Goal: Information Seeking & Learning: Learn about a topic

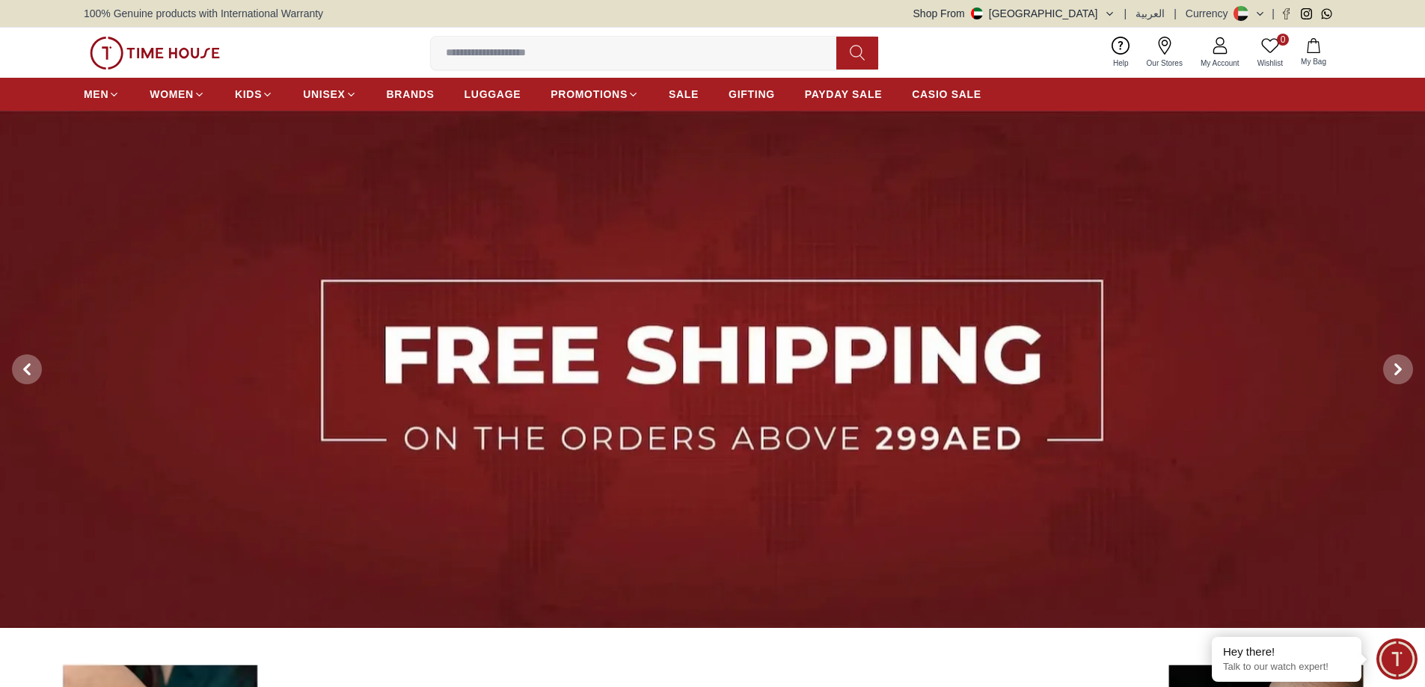
click at [1218, 55] on link "My Account" at bounding box center [1220, 53] width 57 height 38
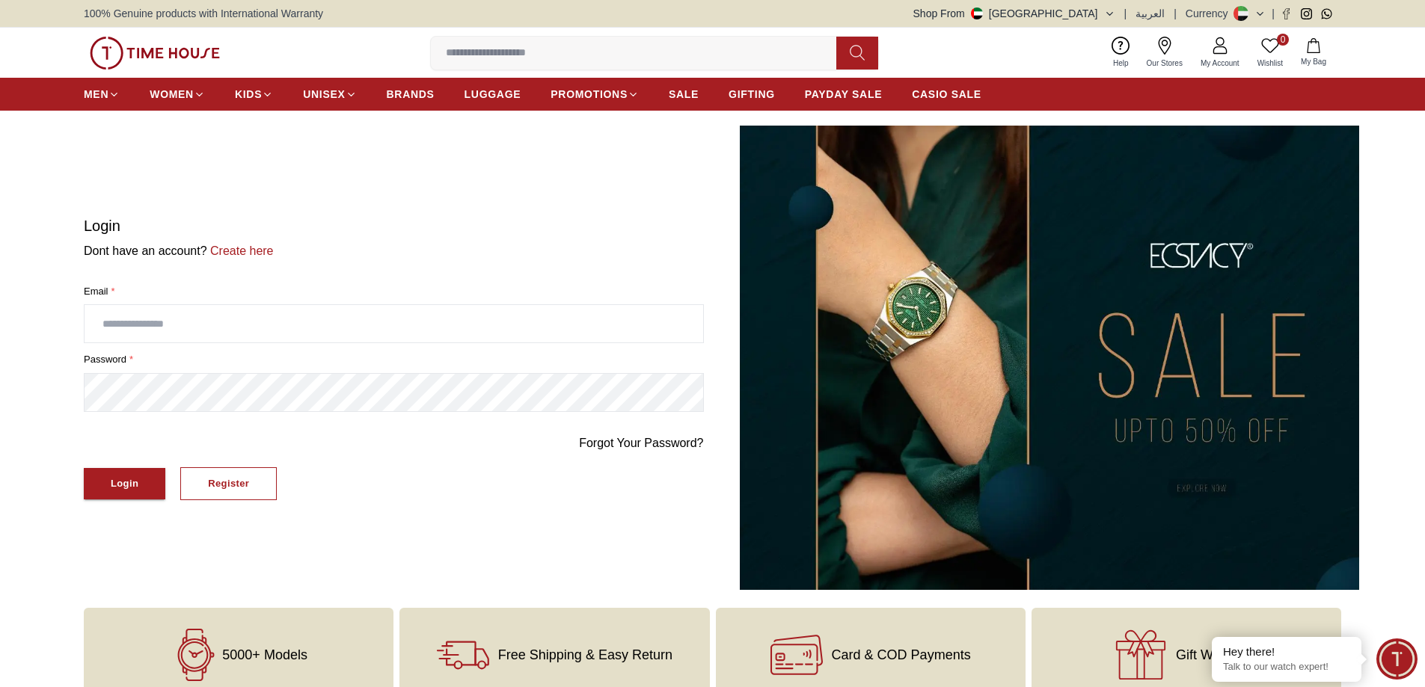
click at [137, 321] on input "text" at bounding box center [394, 323] width 619 height 37
type input "**********"
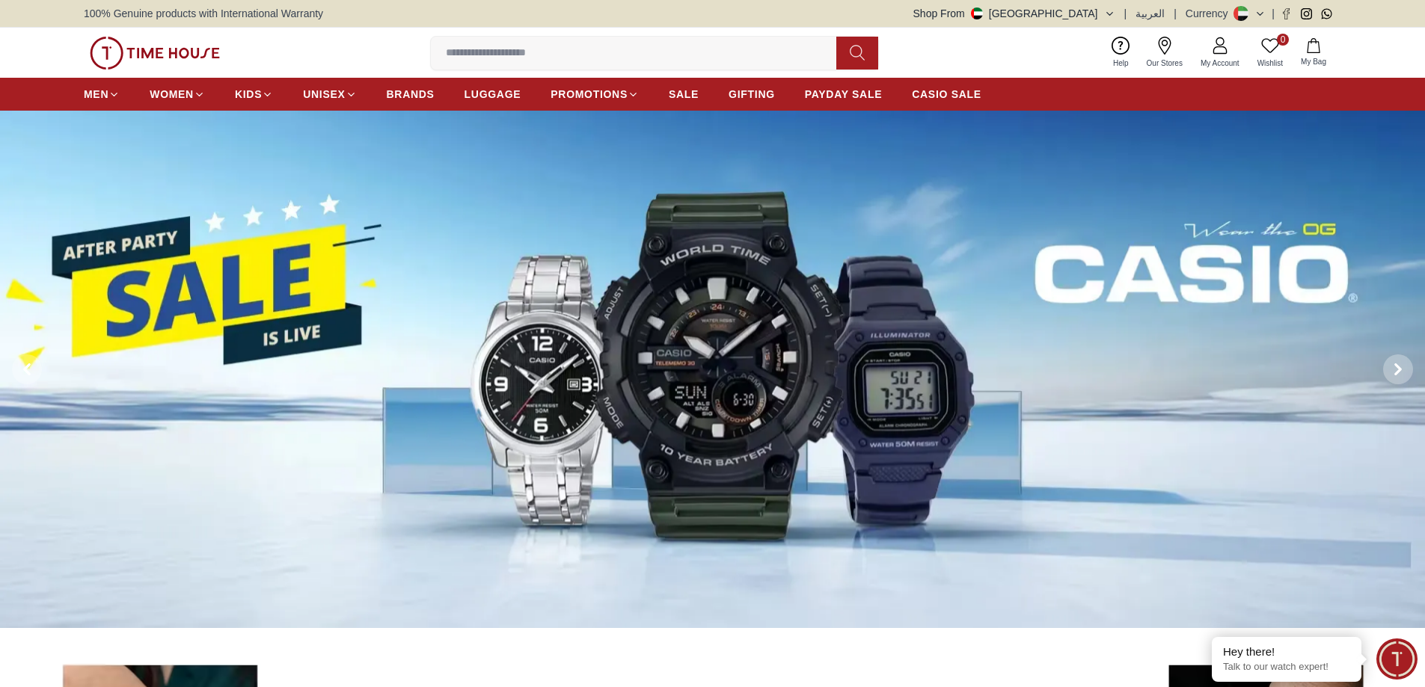
click at [1227, 50] on icon at bounding box center [1220, 46] width 18 height 18
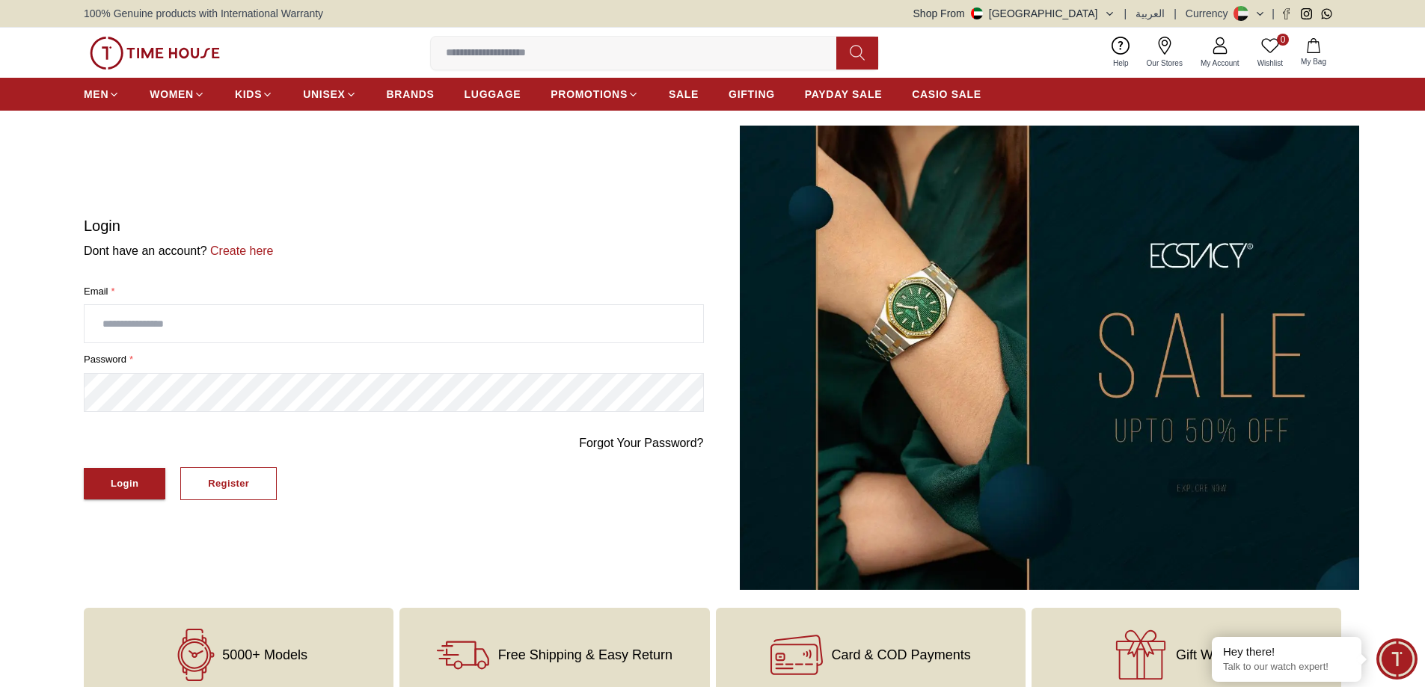
click at [173, 314] on input "text" at bounding box center [394, 323] width 619 height 37
type input "**********"
click at [112, 487] on div "Login" at bounding box center [125, 484] width 28 height 17
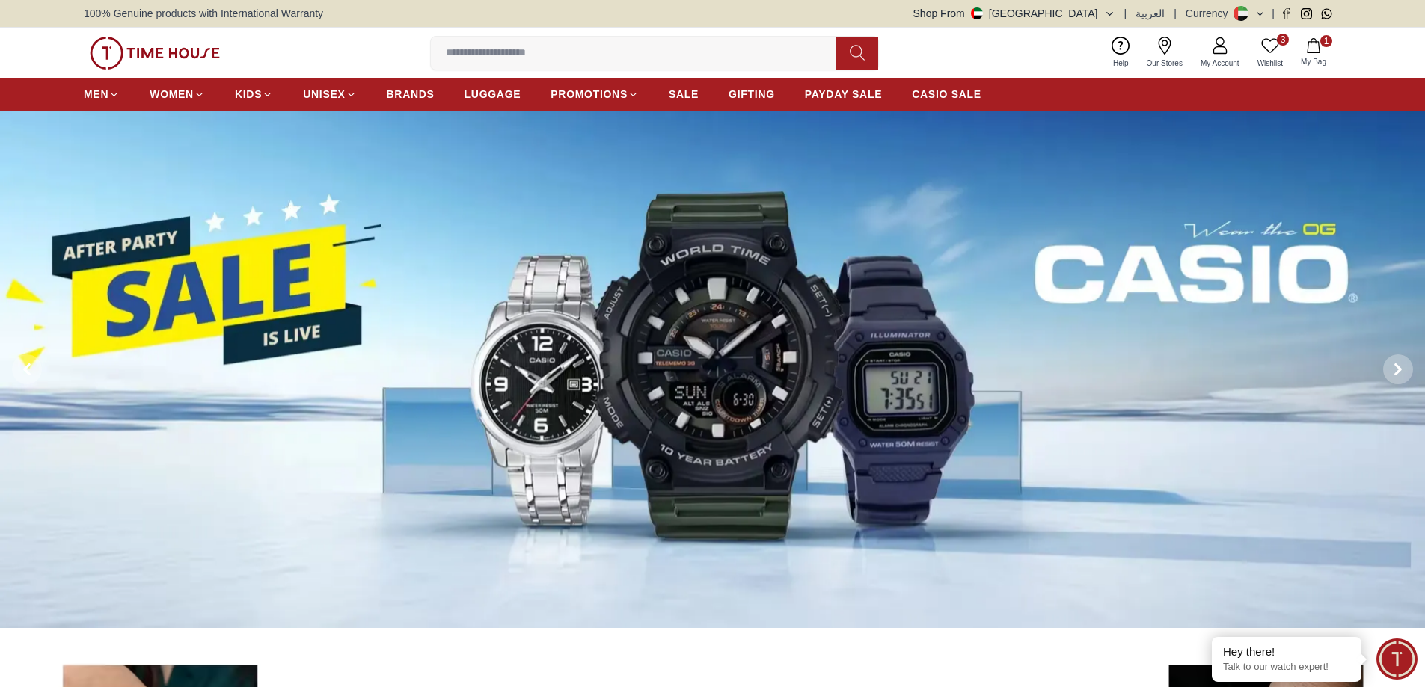
click at [1277, 53] on icon at bounding box center [1270, 46] width 18 height 18
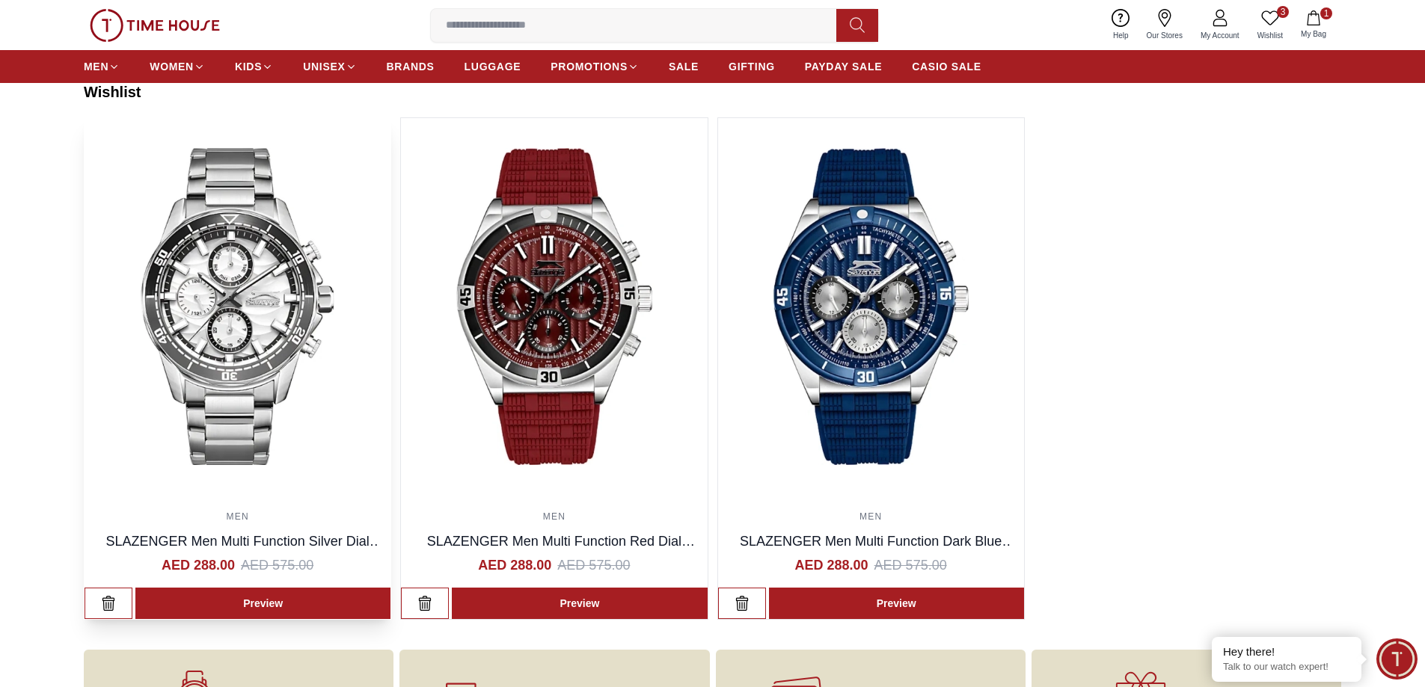
scroll to position [150, 0]
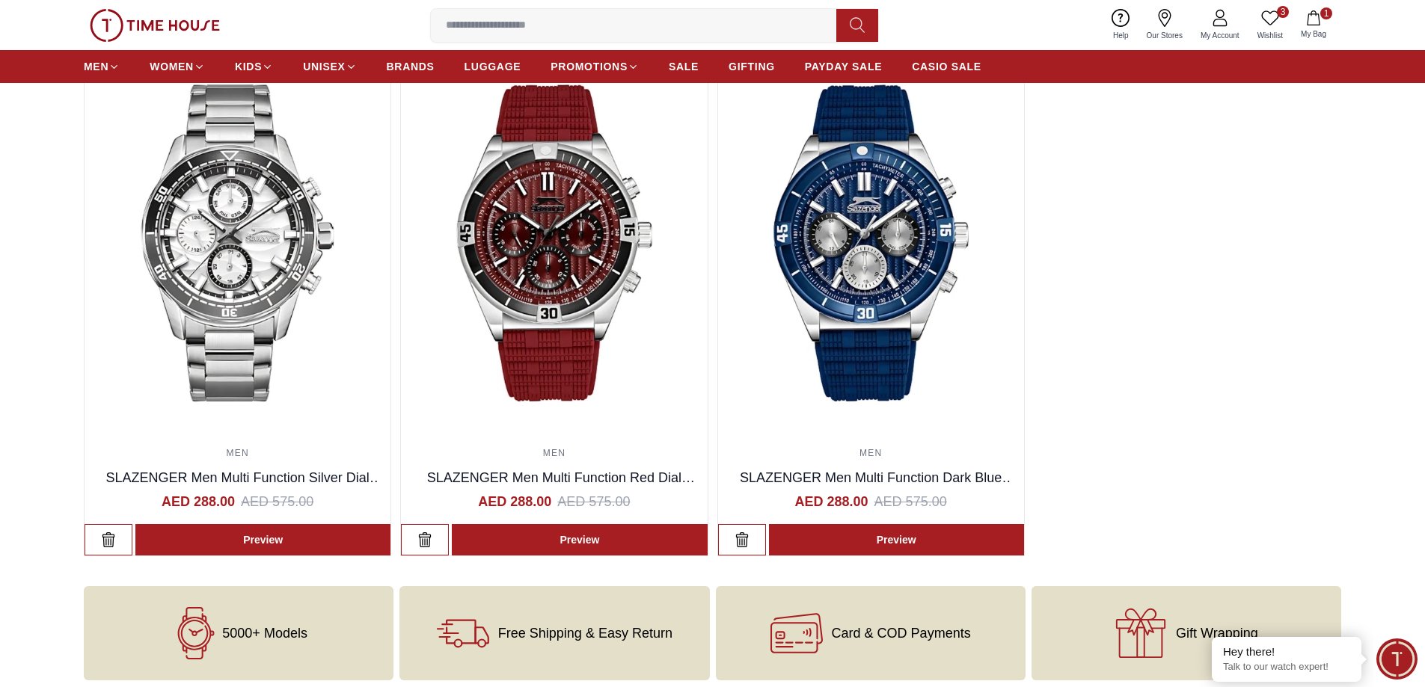
click at [1315, 21] on icon "button" at bounding box center [1313, 17] width 15 height 15
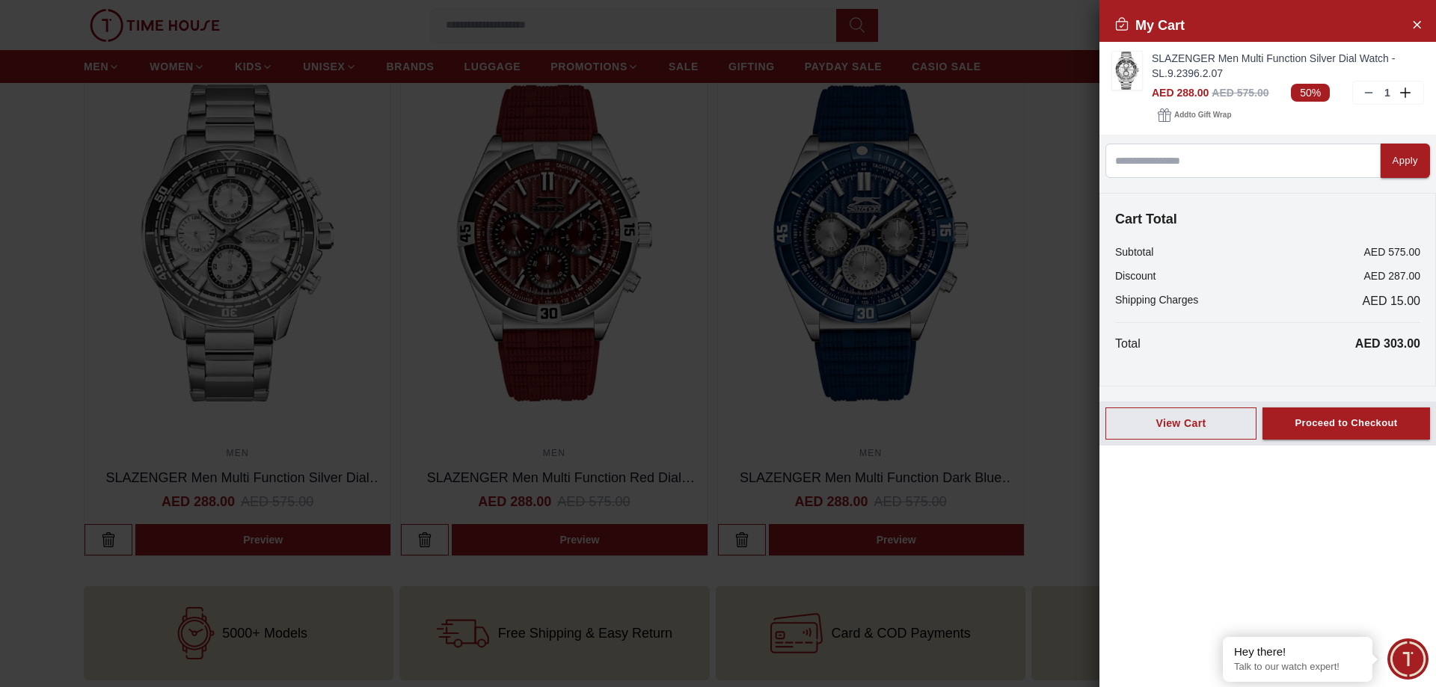
click at [1041, 144] on div at bounding box center [718, 343] width 1436 height 687
click at [183, 249] on div at bounding box center [718, 343] width 1436 height 687
click at [1412, 22] on icon "Close Account" at bounding box center [1417, 24] width 12 height 19
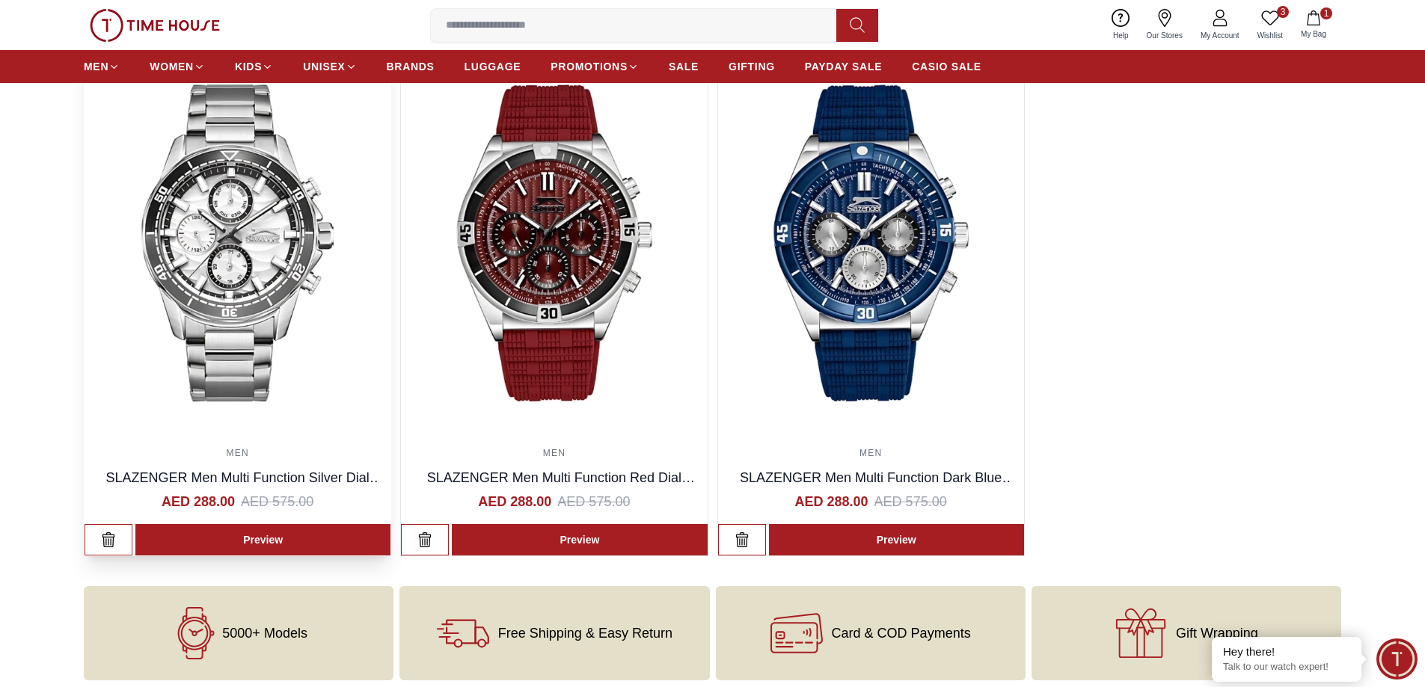
click at [228, 222] on img at bounding box center [238, 243] width 306 height 377
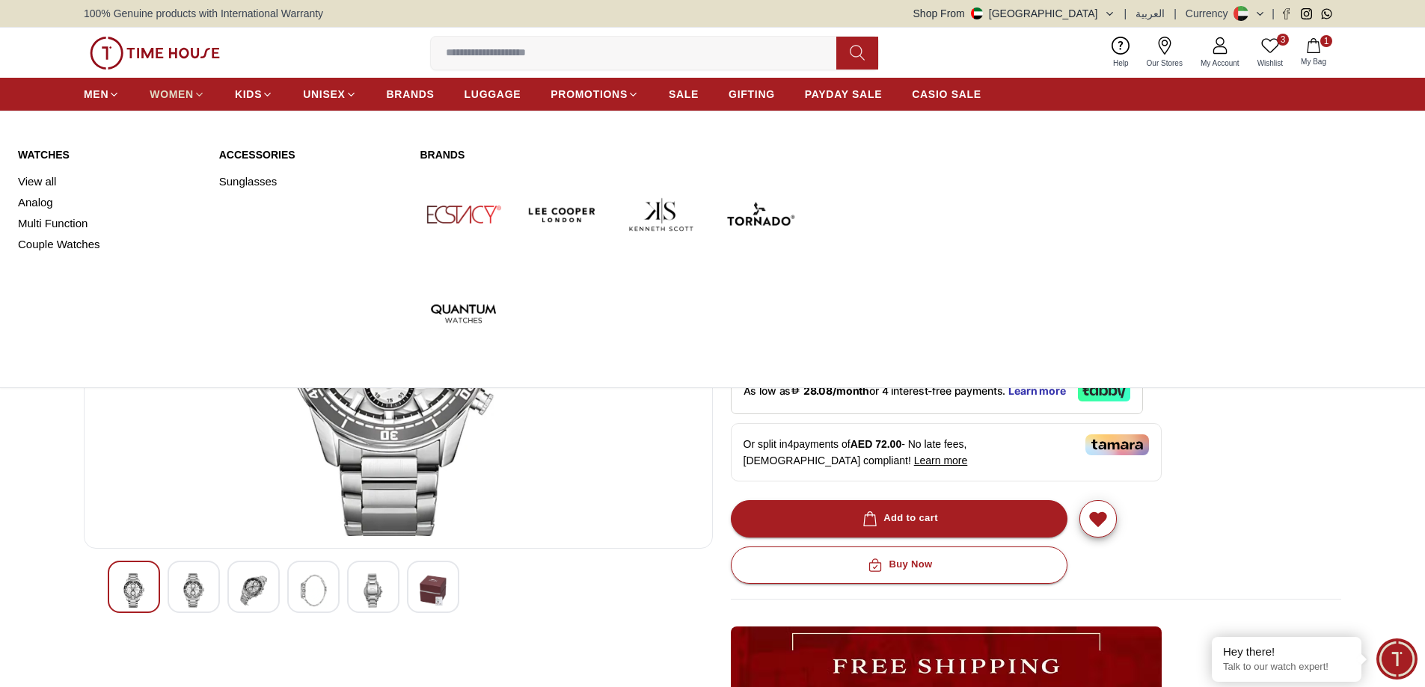
click at [194, 95] on icon at bounding box center [199, 94] width 11 height 11
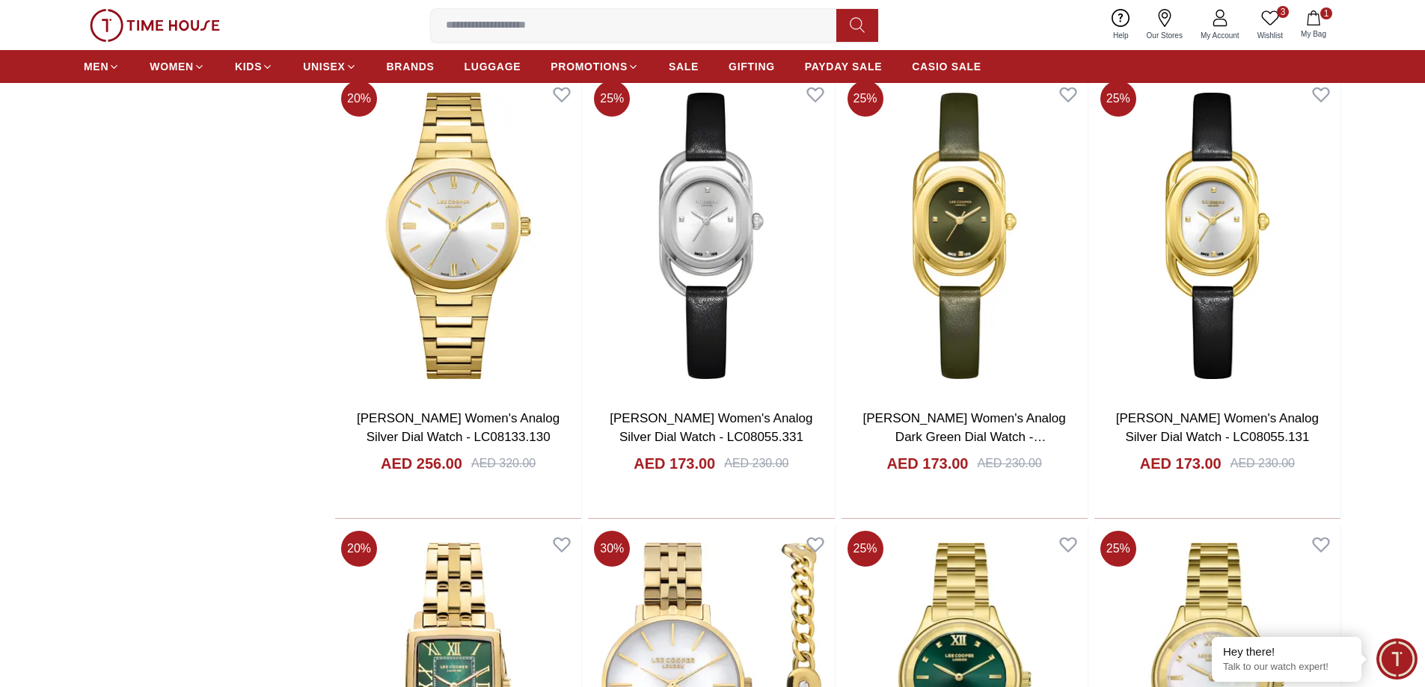
scroll to position [1795, 0]
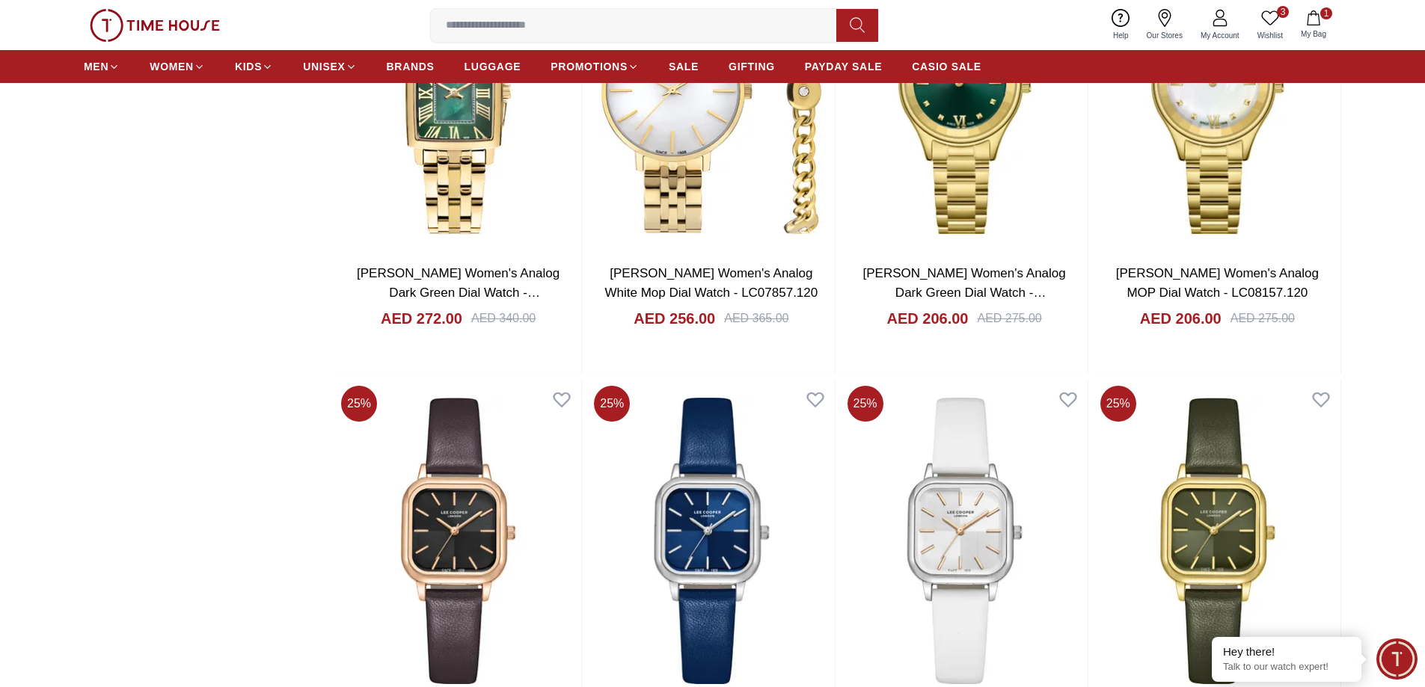
scroll to position [2094, 0]
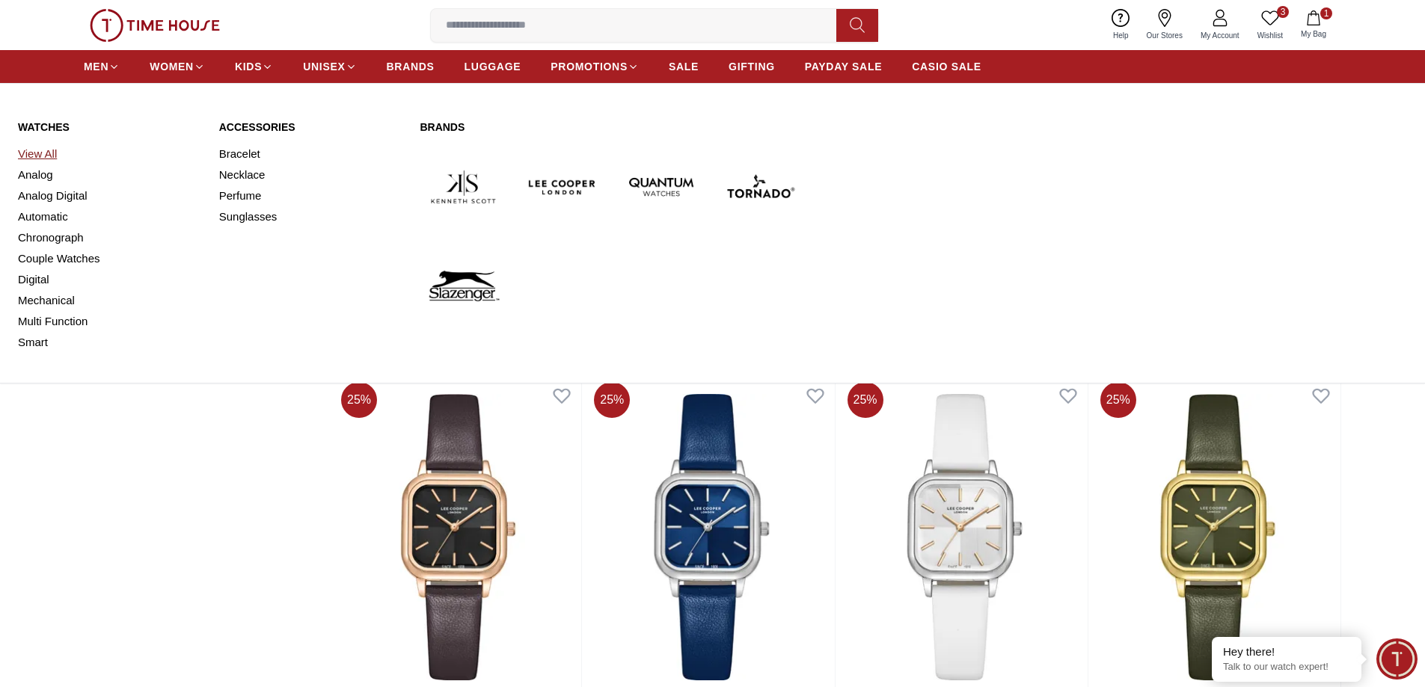
click at [55, 154] on link "View All" at bounding box center [109, 154] width 183 height 21
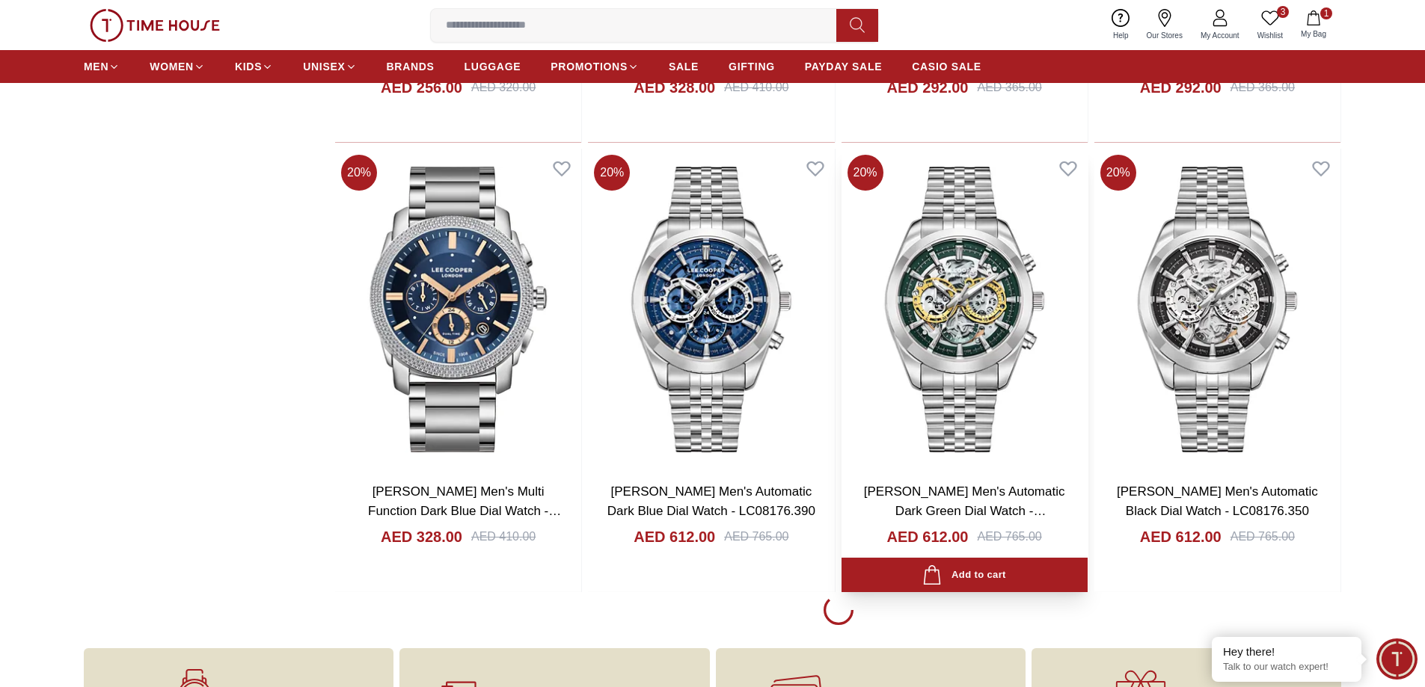
scroll to position [1870, 0]
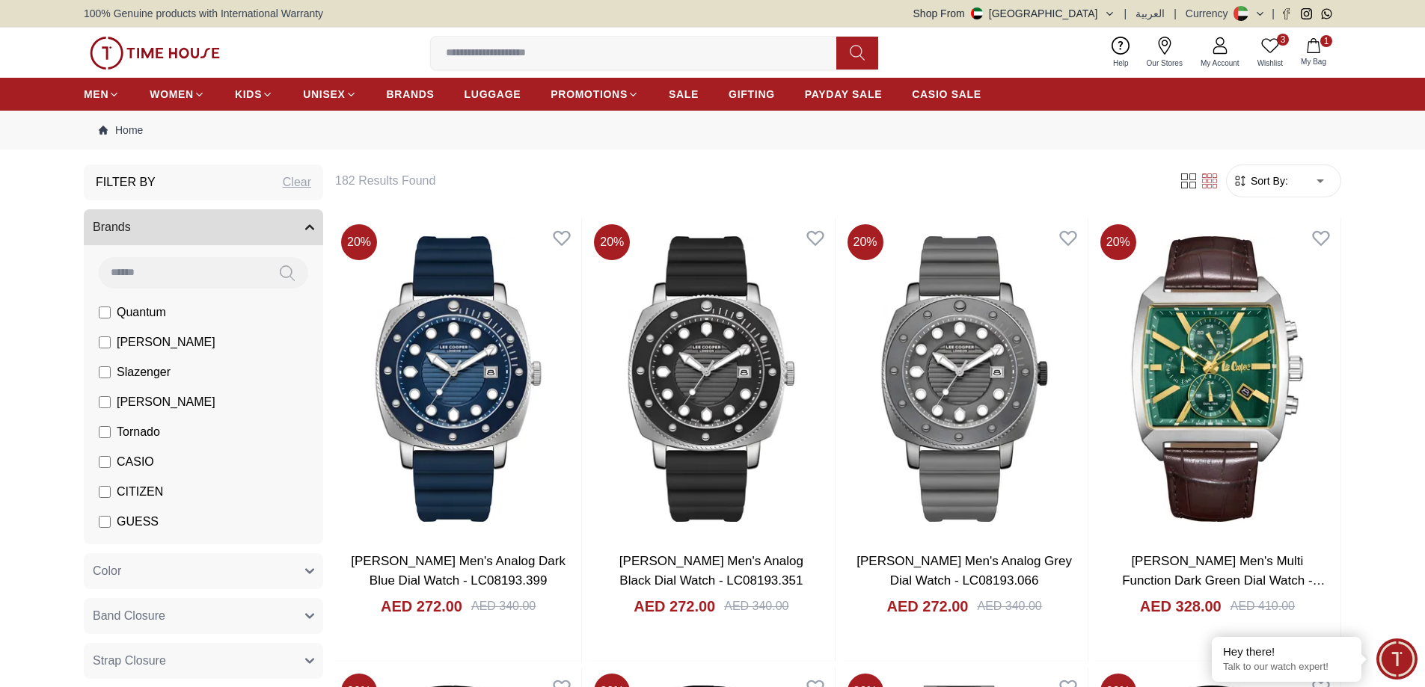
click at [98, 310] on li "Quantum" at bounding box center [206, 313] width 233 height 30
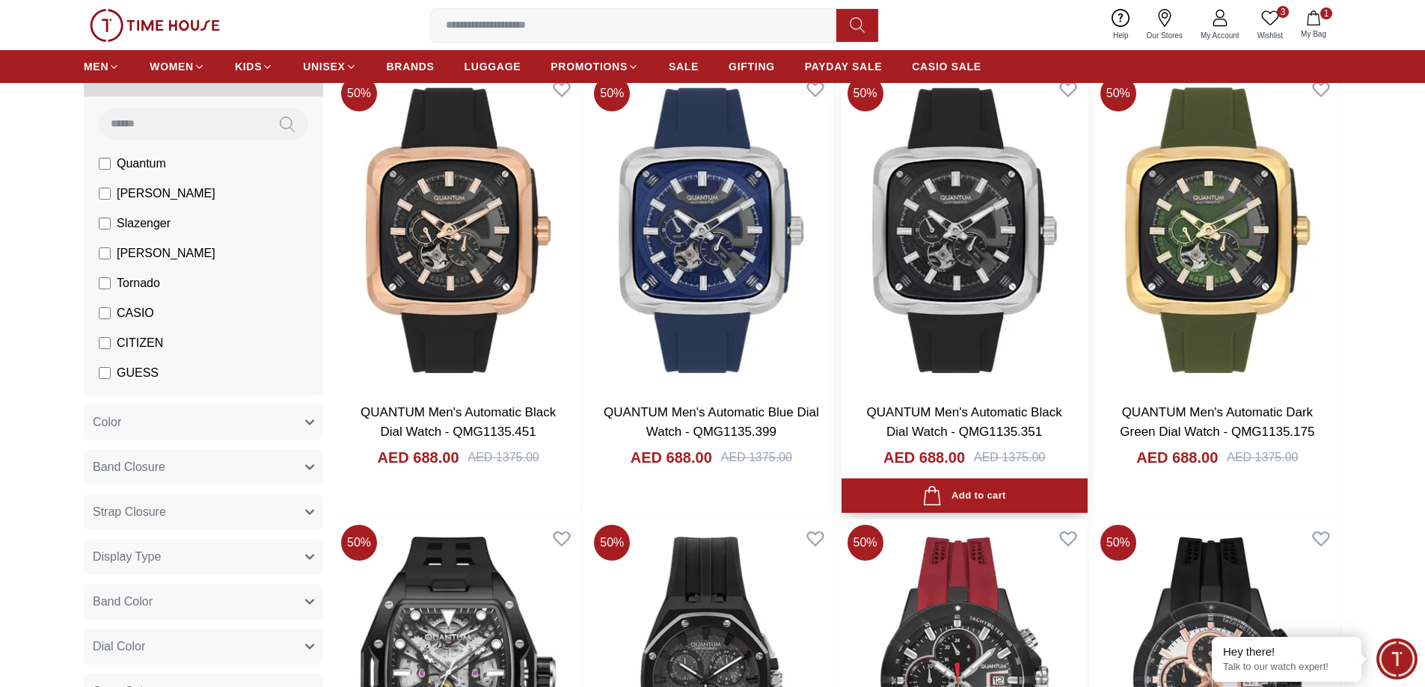
scroll to position [150, 0]
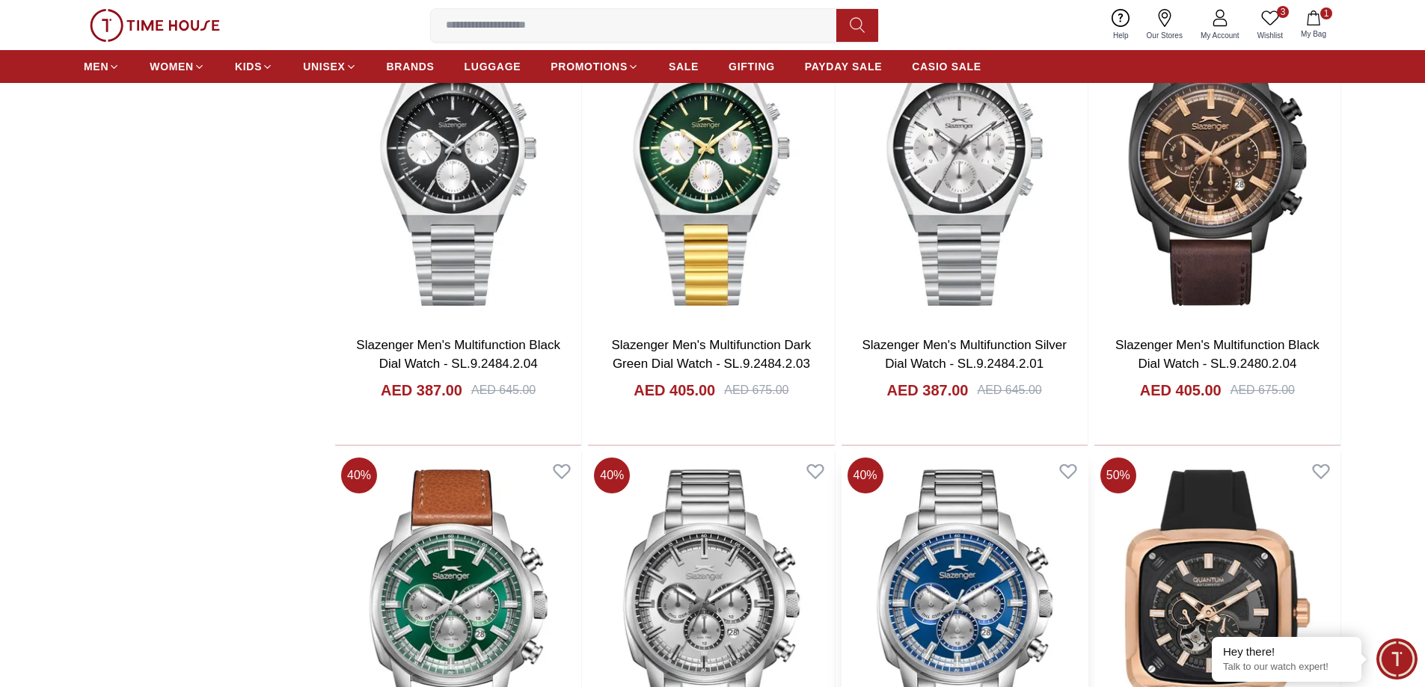
scroll to position [1795, 0]
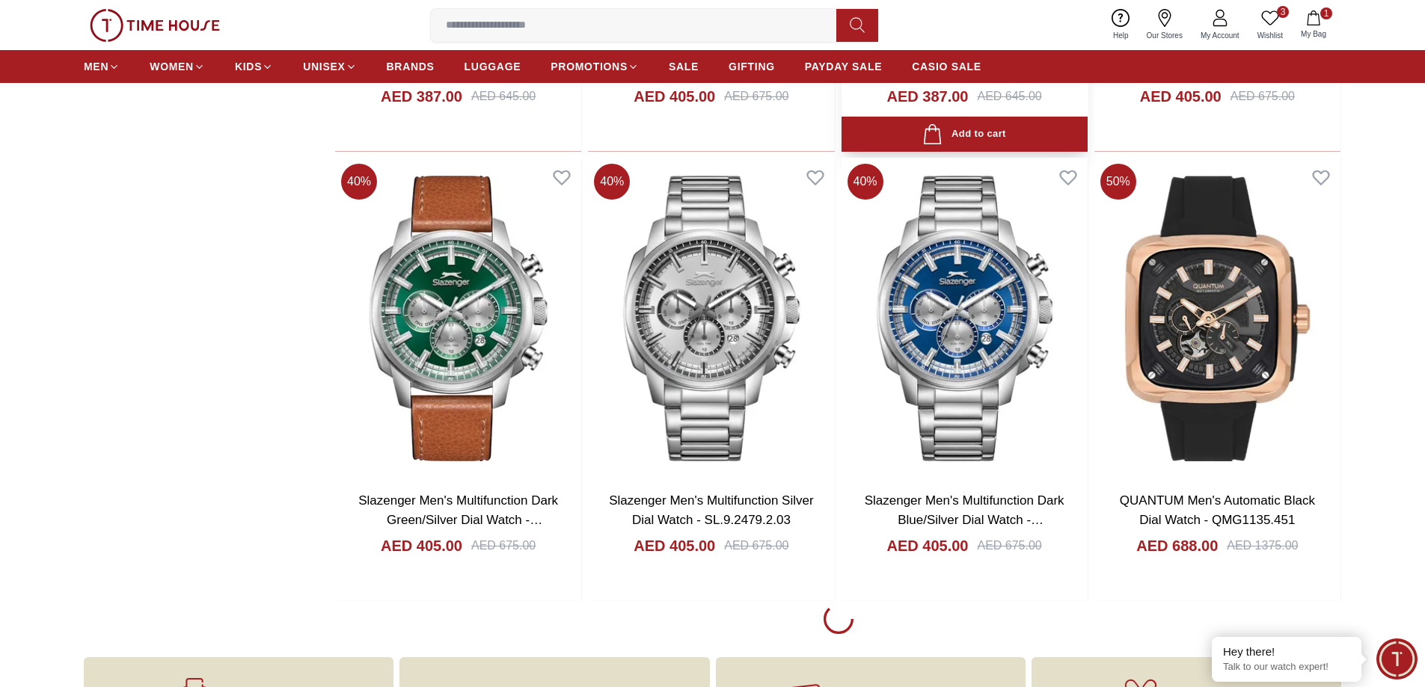
scroll to position [1870, 0]
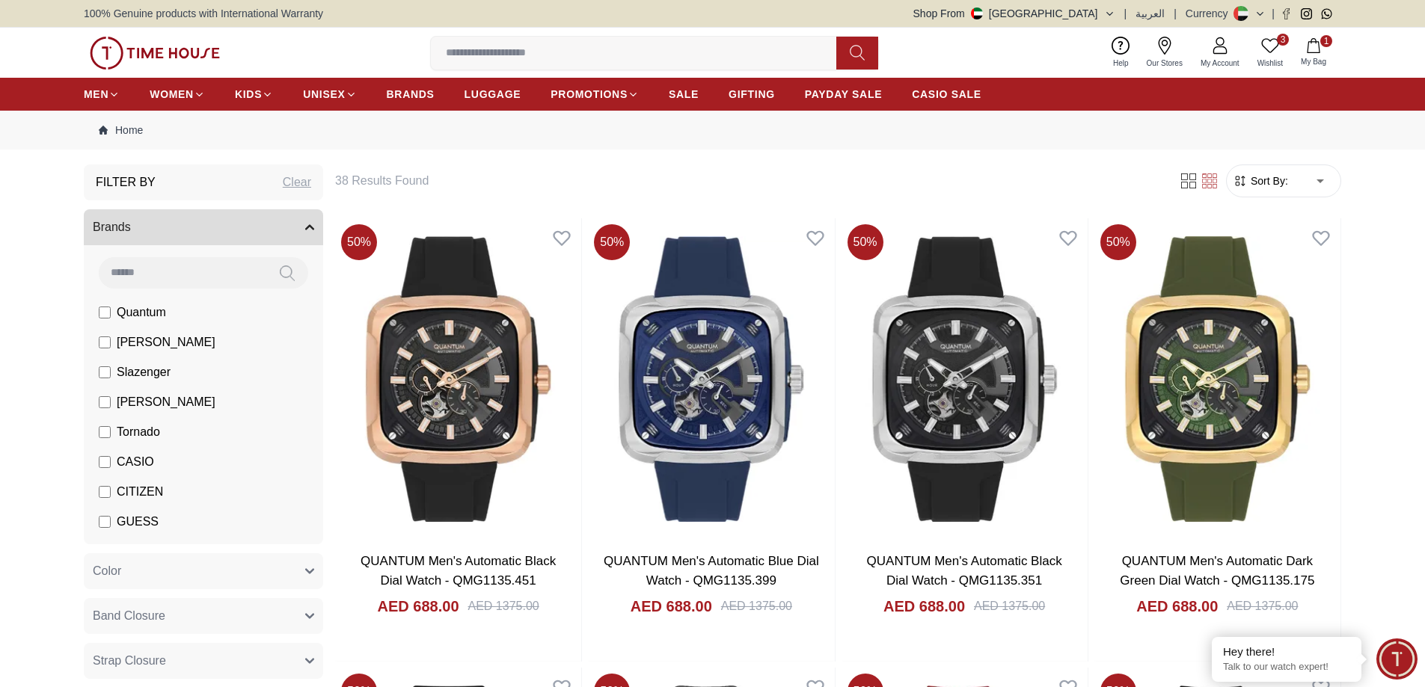
click at [104, 335] on label "[PERSON_NAME]" at bounding box center [157, 343] width 117 height 18
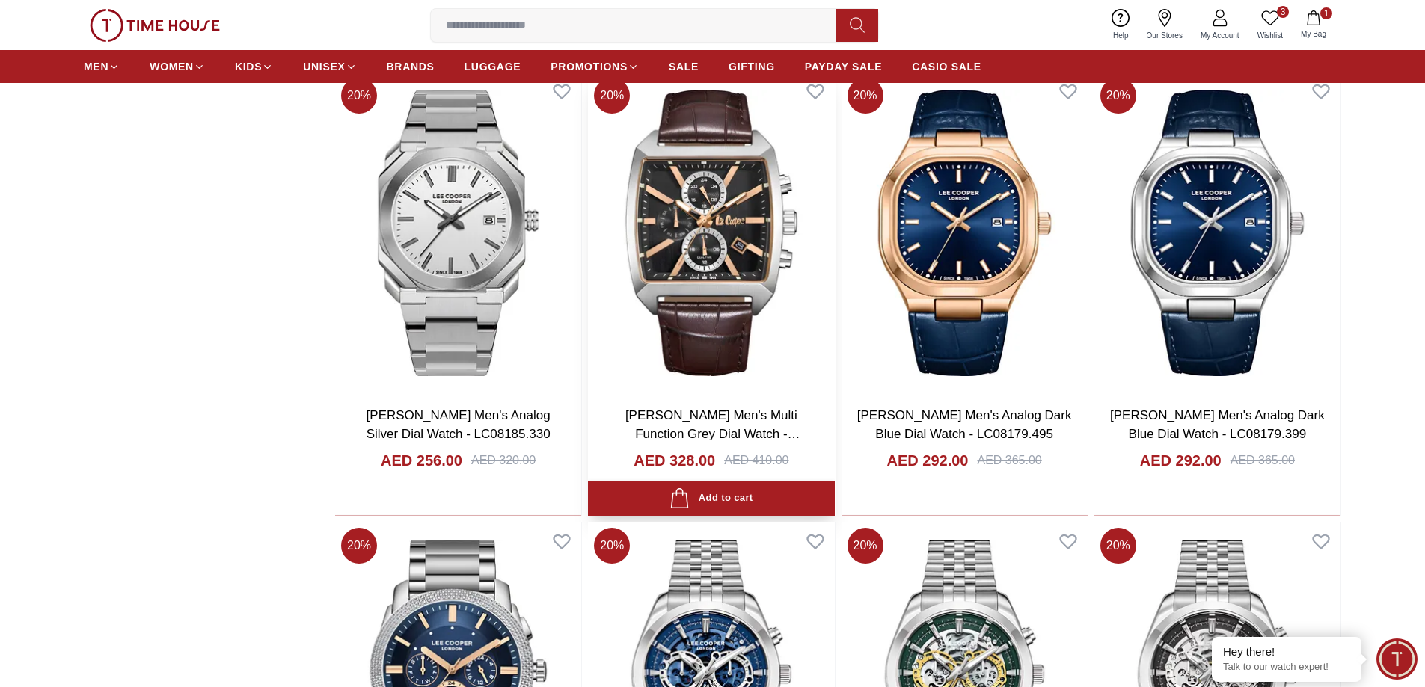
scroll to position [1795, 0]
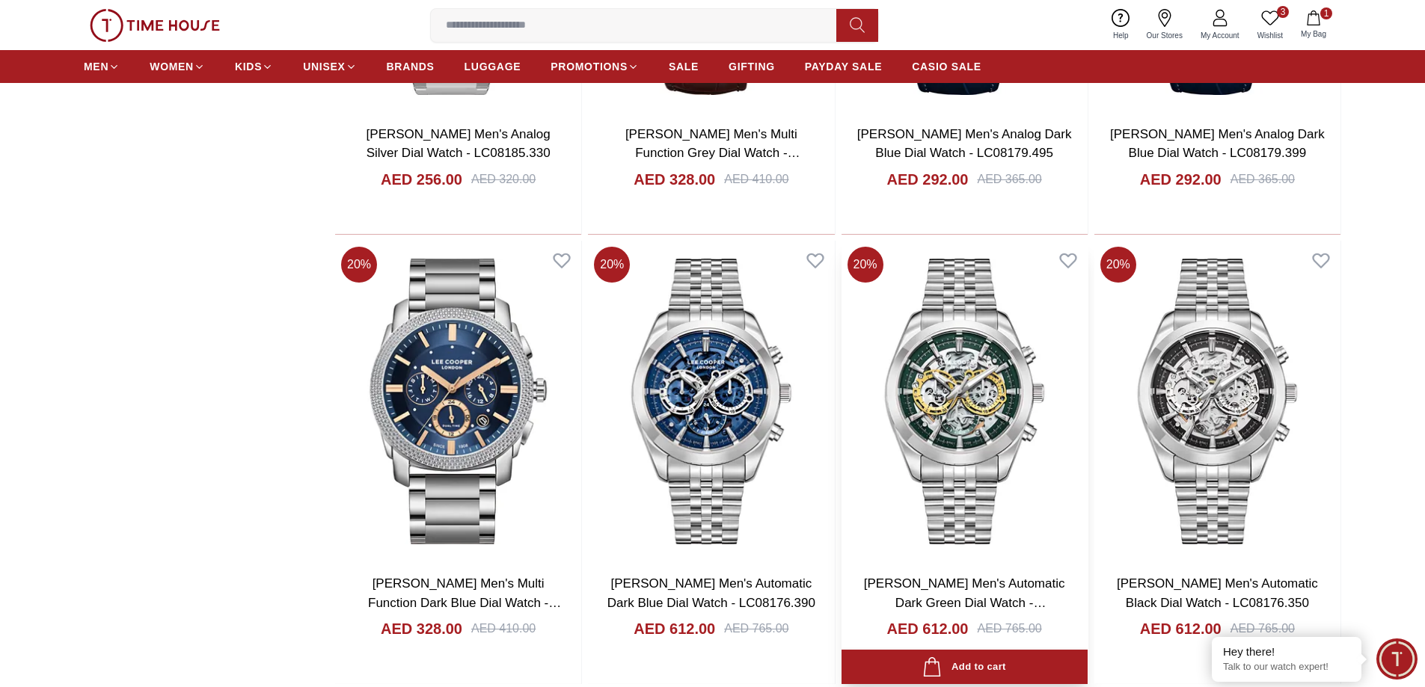
scroll to position [1755, 0]
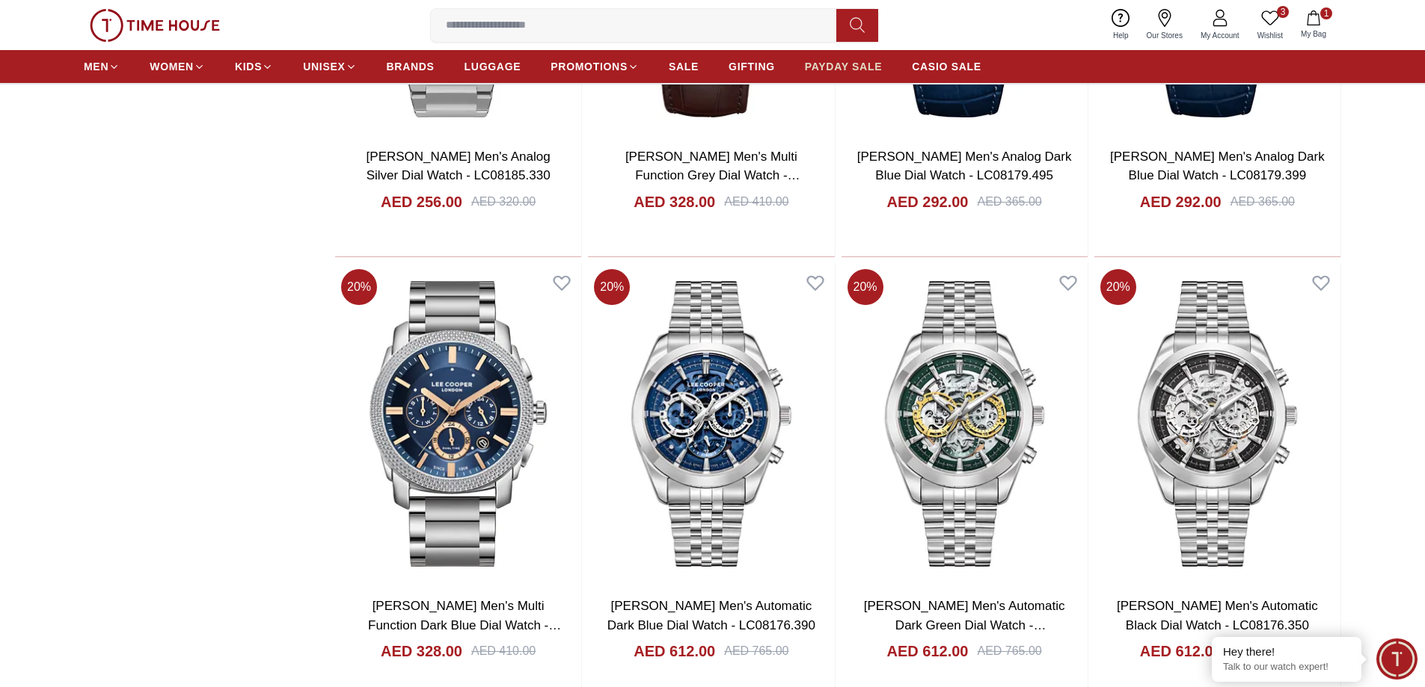
click at [845, 66] on span "PAYDAY SALE" at bounding box center [843, 66] width 77 height 15
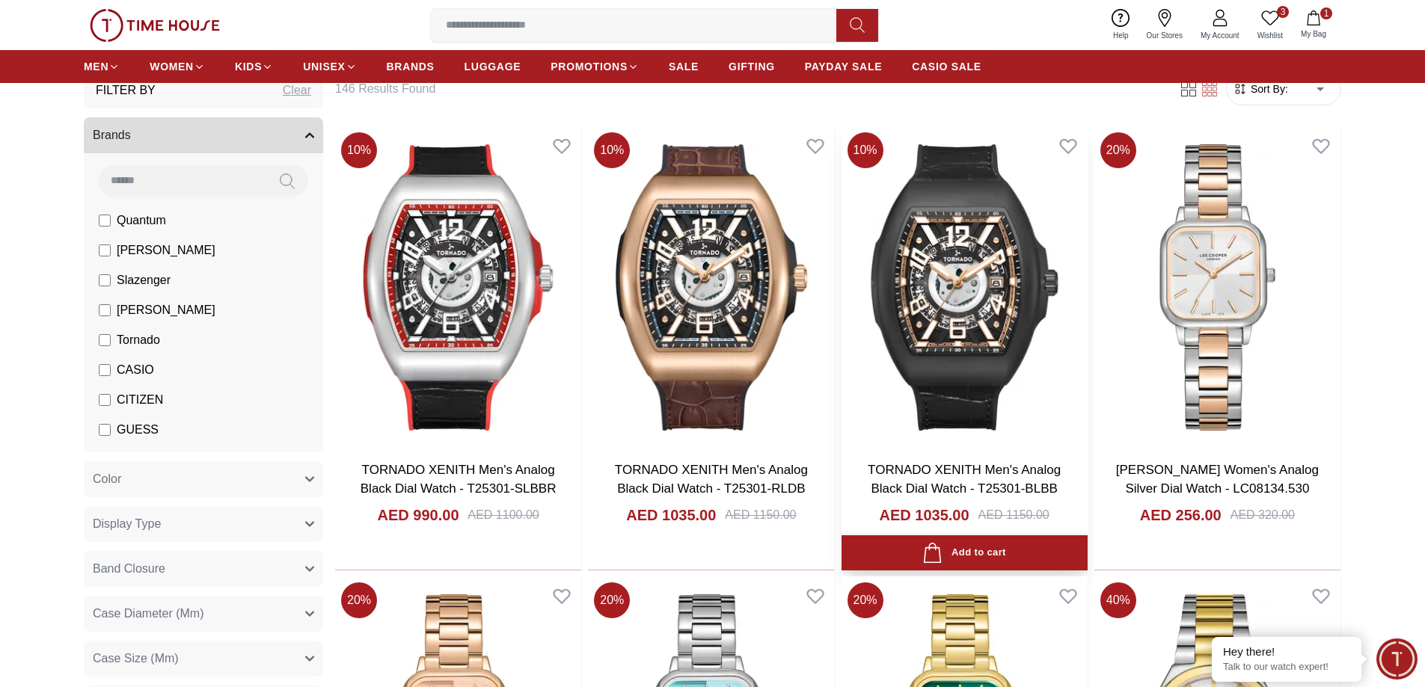
scroll to position [524, 0]
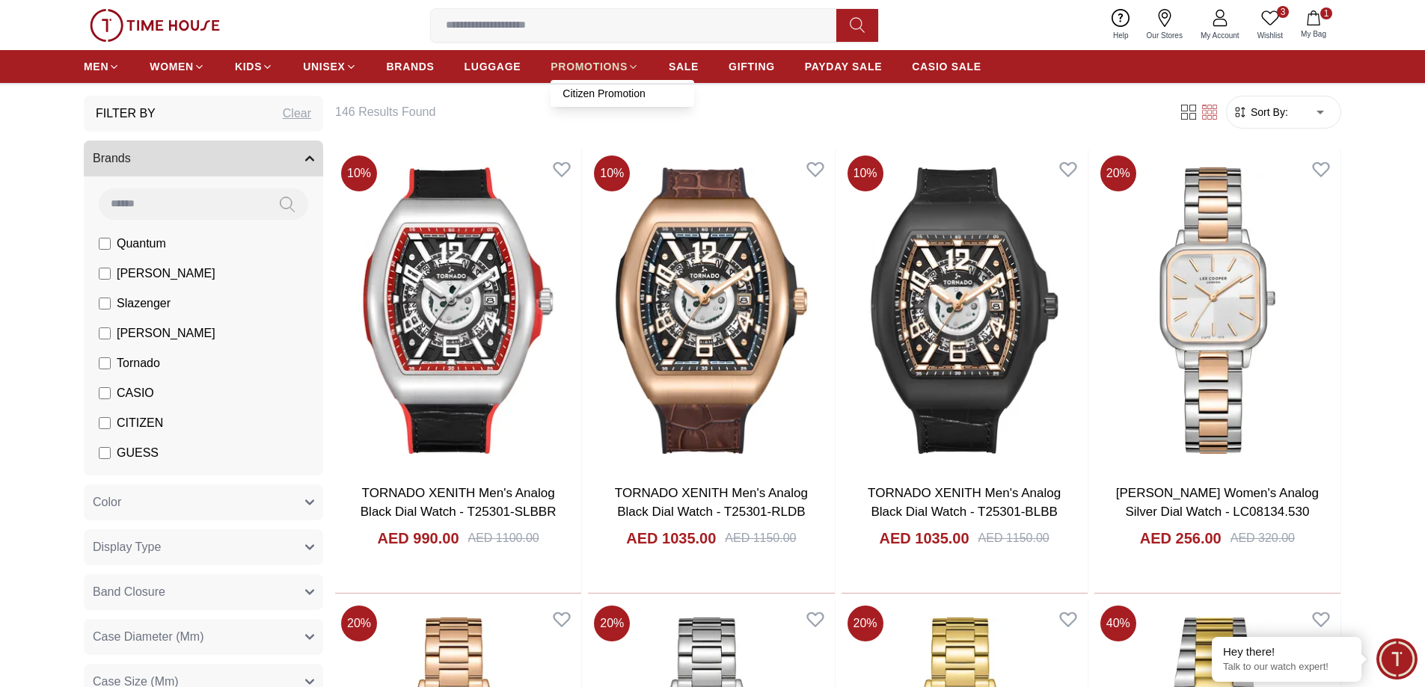
click at [608, 60] on span "PROMOTIONS" at bounding box center [589, 66] width 77 height 15
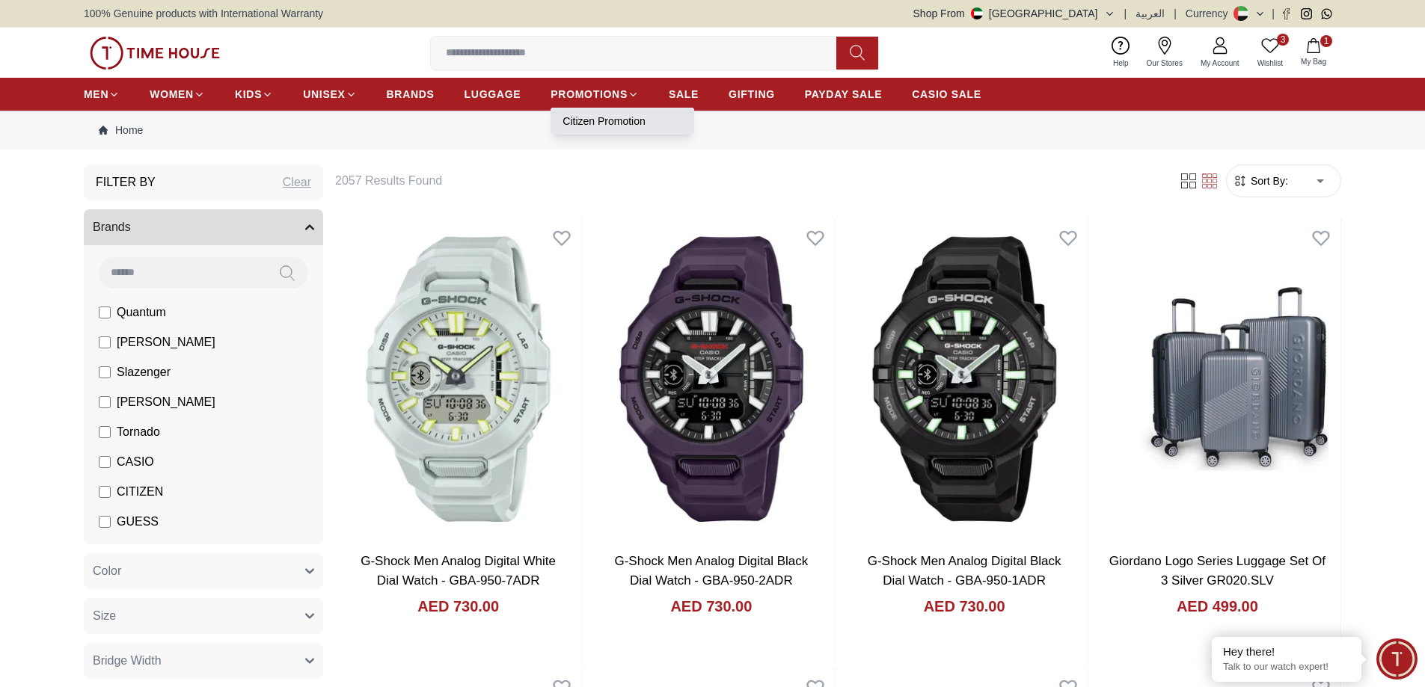
click at [610, 123] on link "Citizen Promotion" at bounding box center [622, 121] width 120 height 15
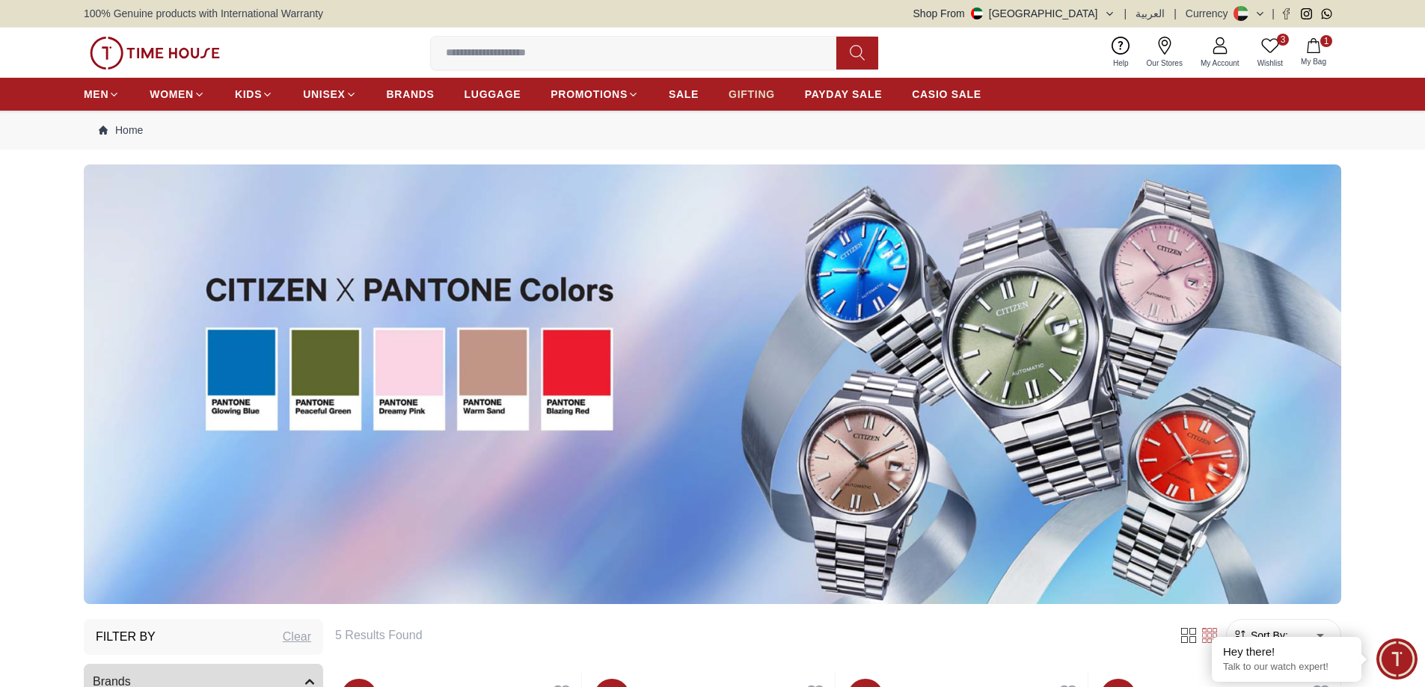
click at [739, 97] on span "GIFTING" at bounding box center [752, 94] width 46 height 15
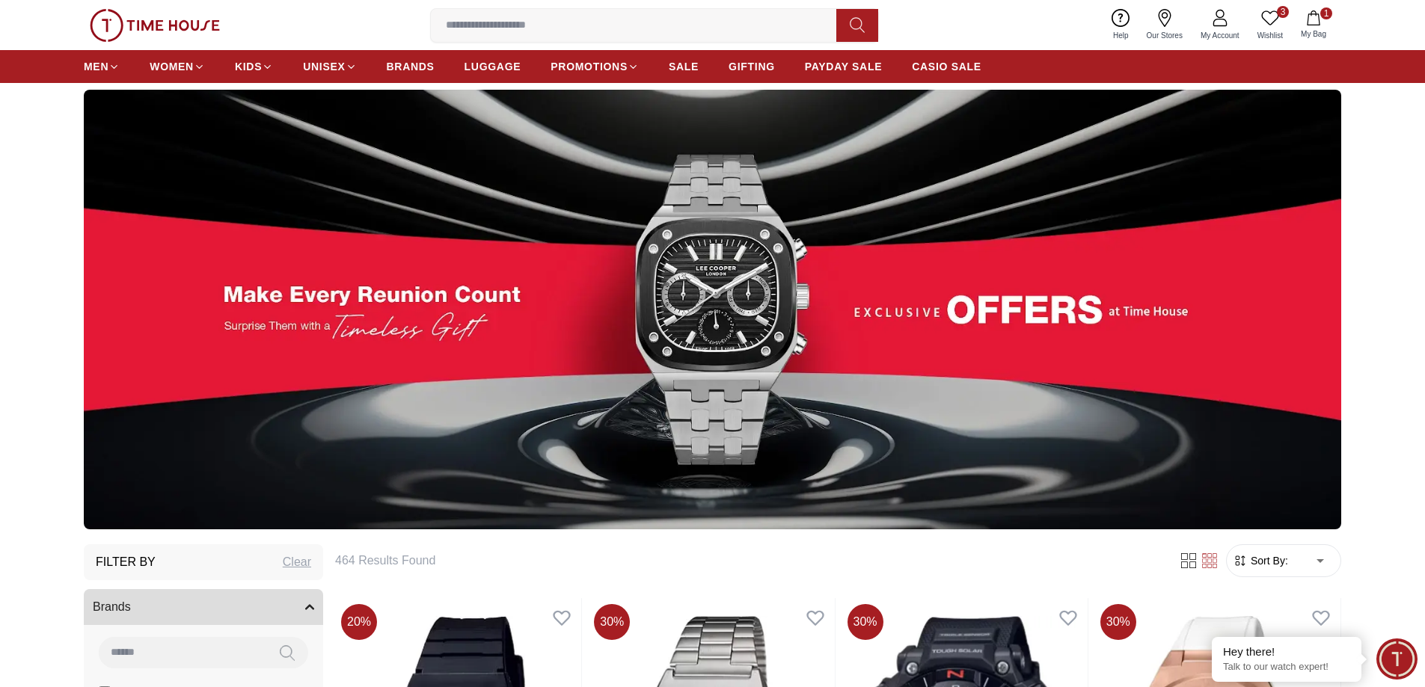
scroll to position [374, 0]
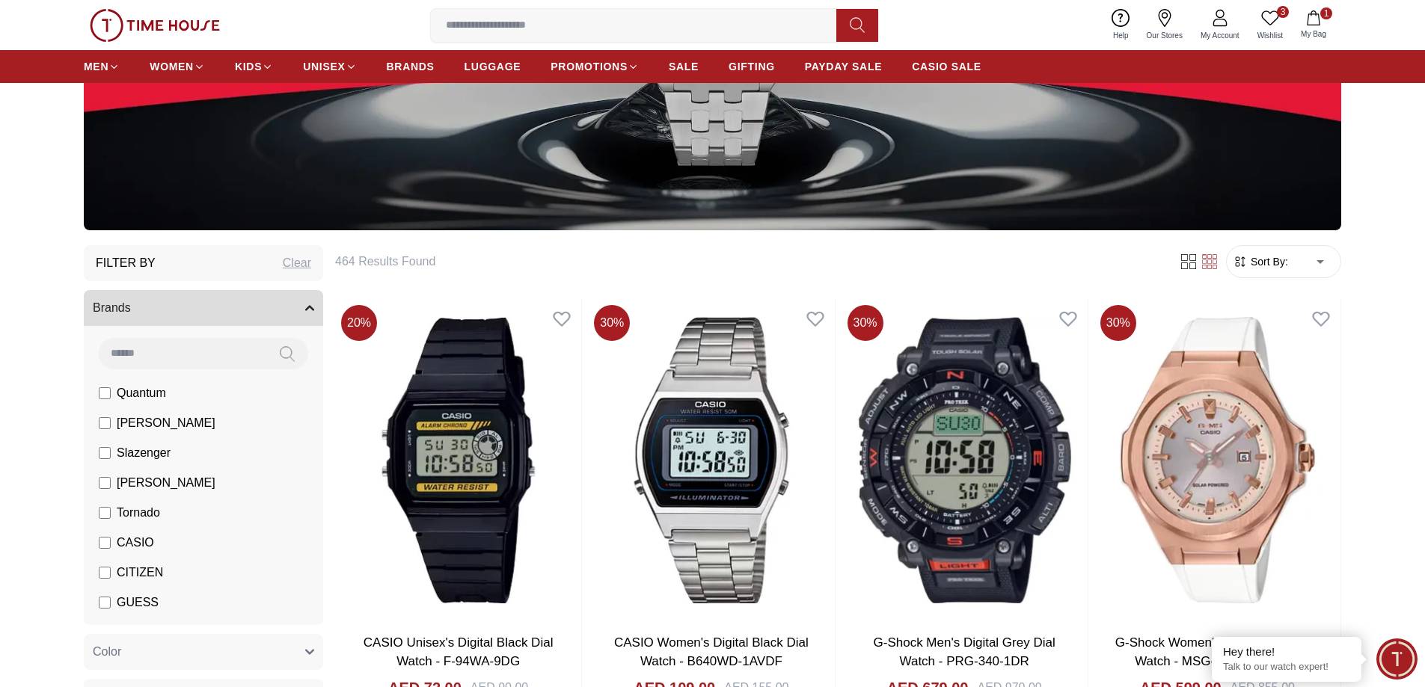
click at [164, 426] on span "[PERSON_NAME]" at bounding box center [166, 423] width 99 height 18
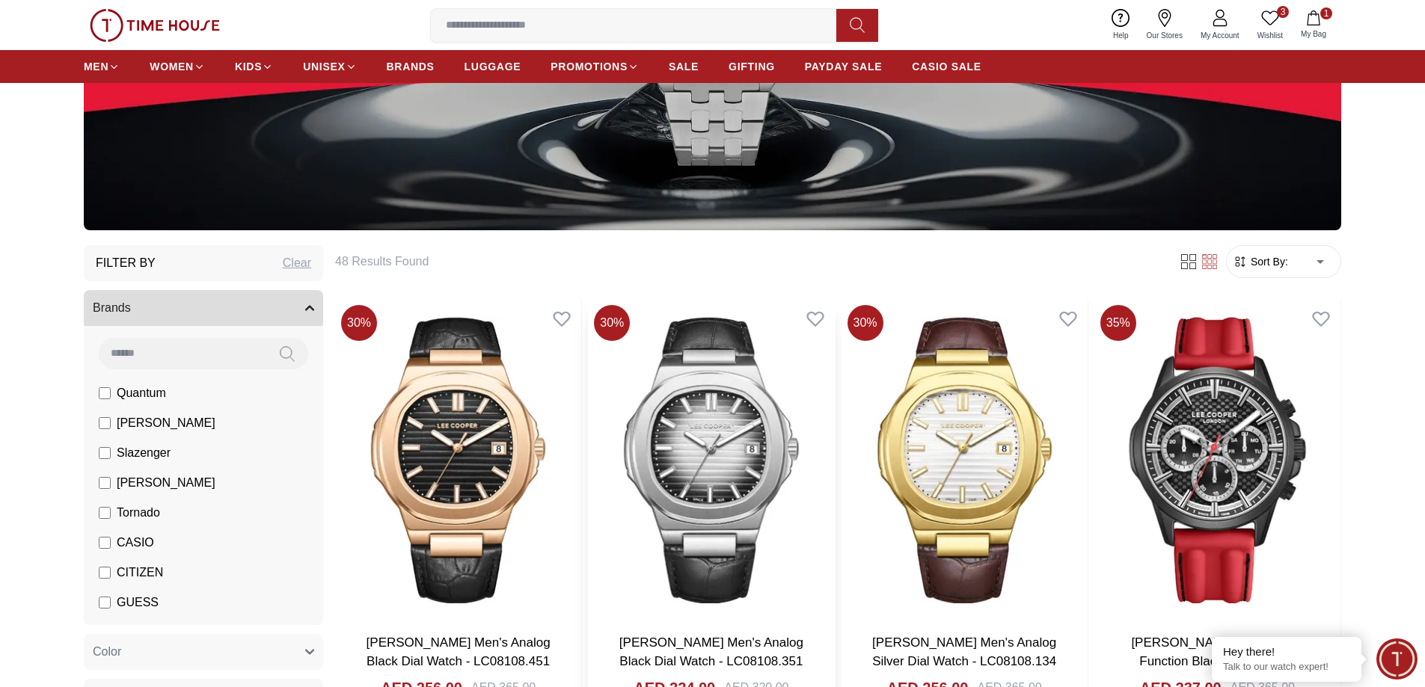
scroll to position [898, 0]
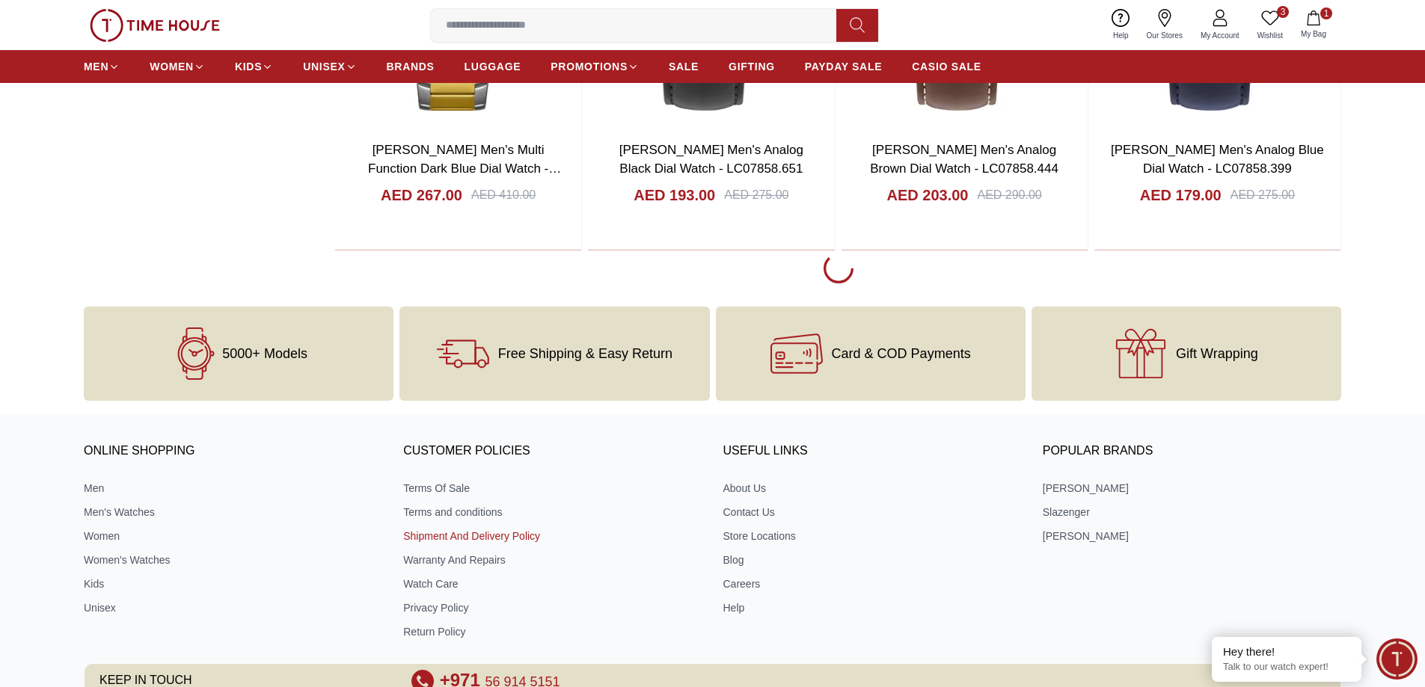
scroll to position [2394, 0]
